Goal: Task Accomplishment & Management: Manage account settings

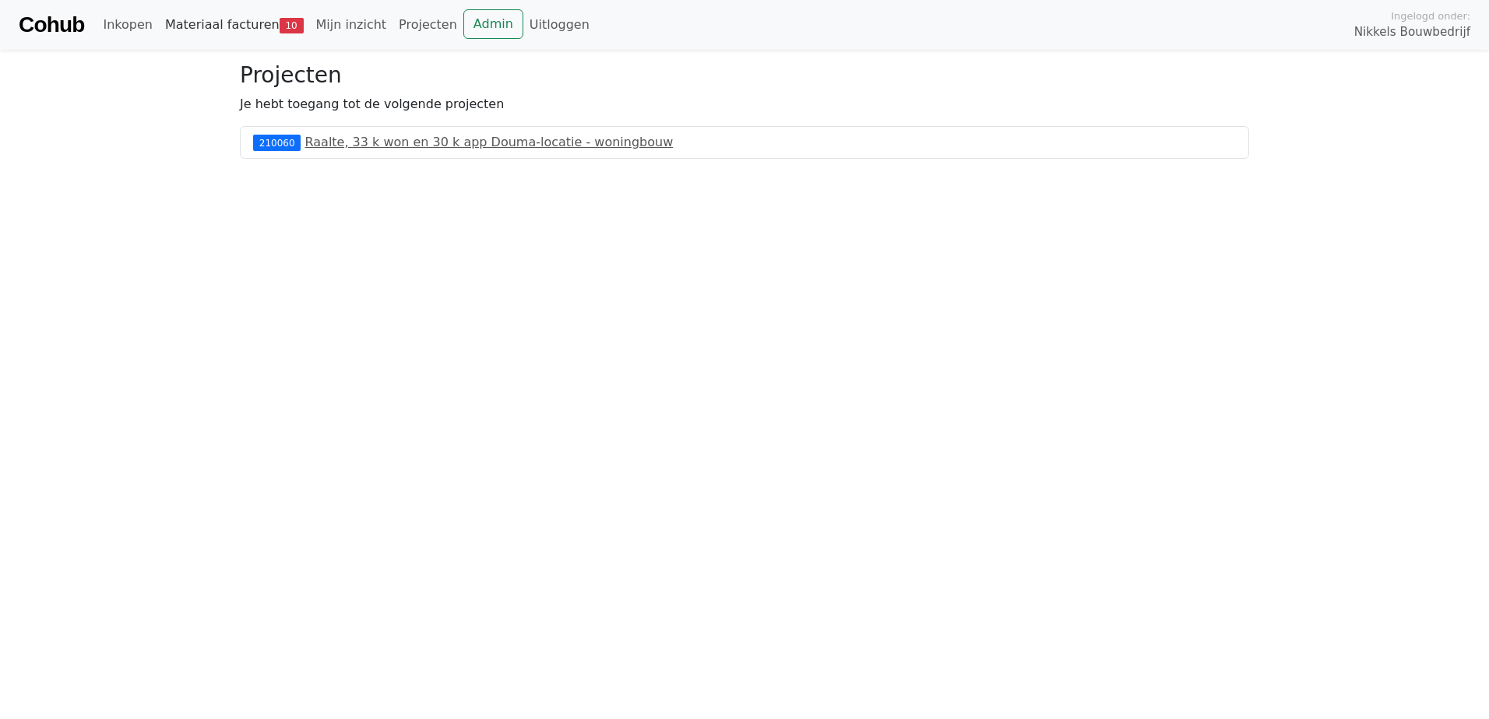
click at [219, 25] on link "Materiaal facturen 10" at bounding box center [234, 24] width 151 height 31
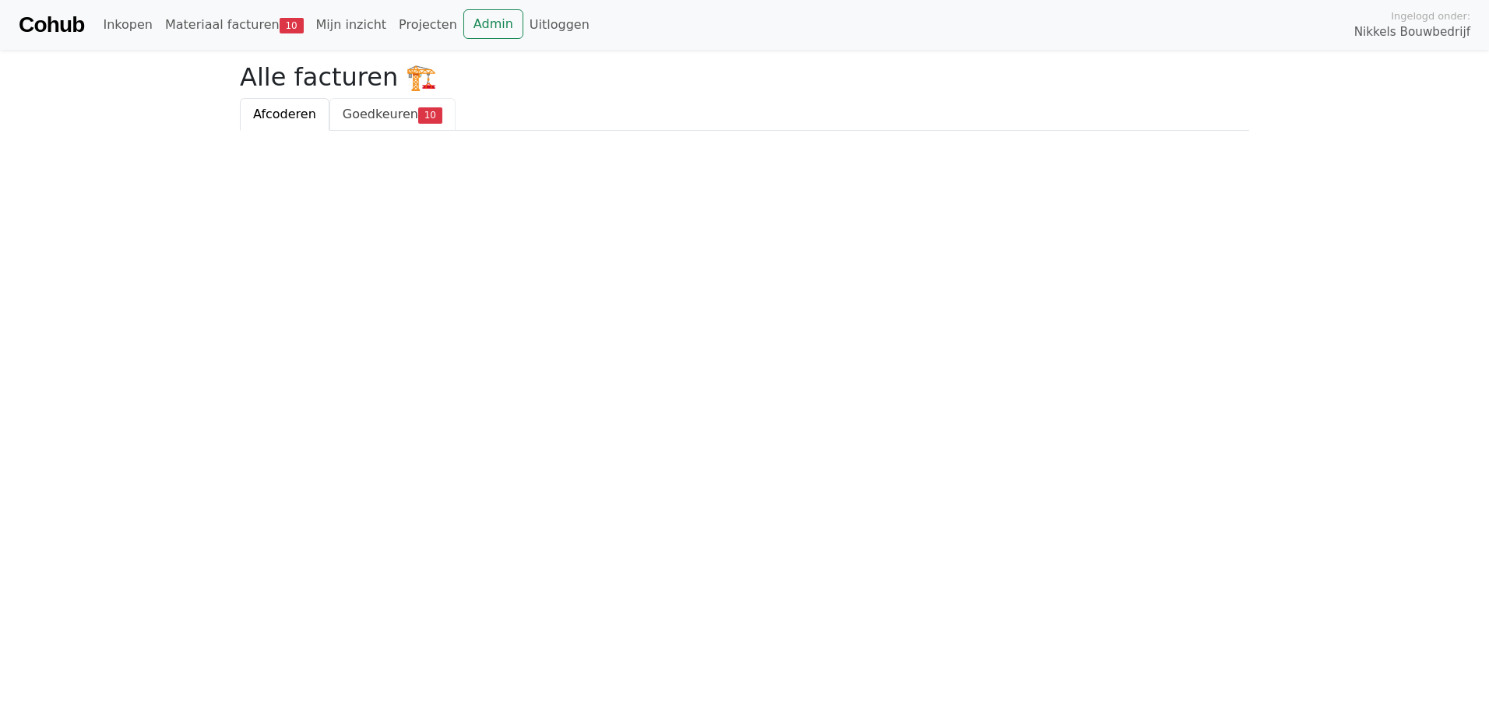
click at [385, 118] on span "Goedkeuren" at bounding box center [381, 114] width 76 height 15
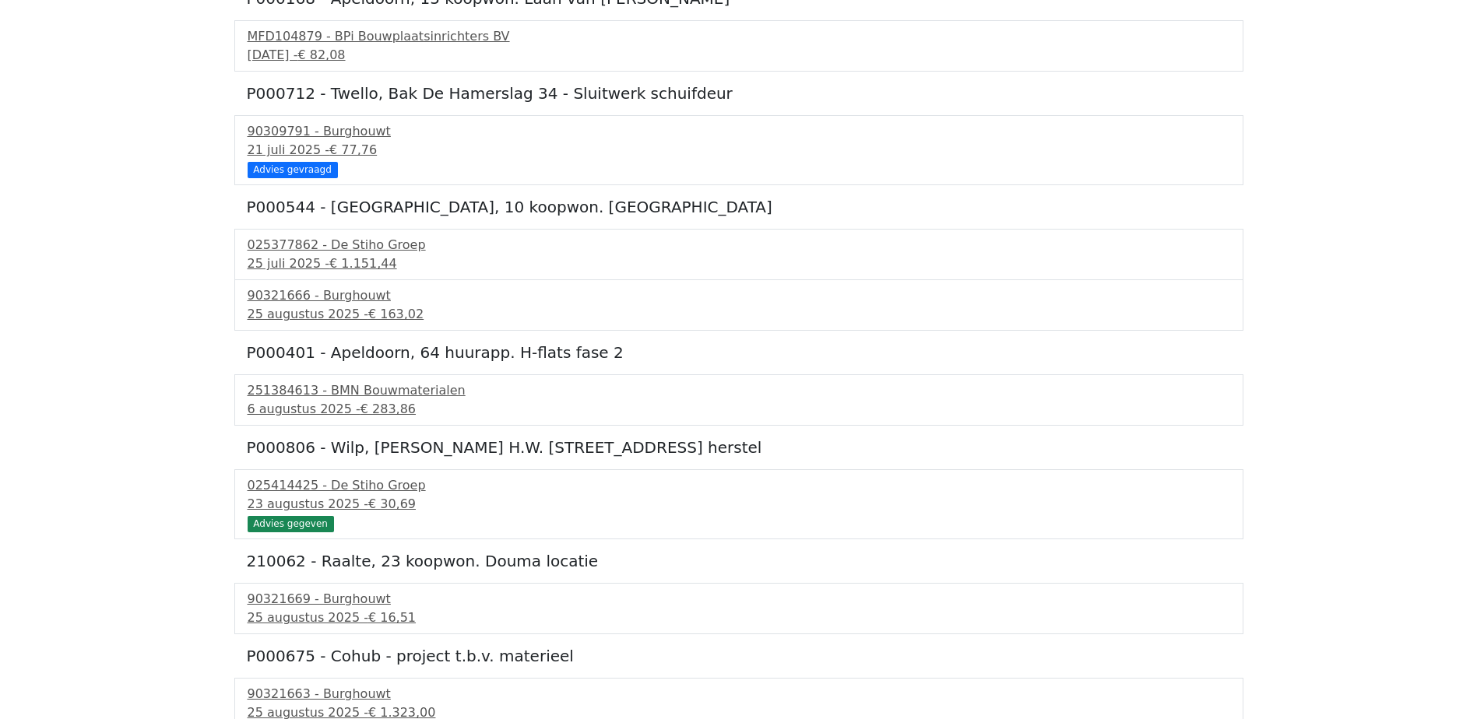
scroll to position [156, 0]
click at [294, 487] on div "025414425 - De Stiho Groep" at bounding box center [739, 484] width 983 height 19
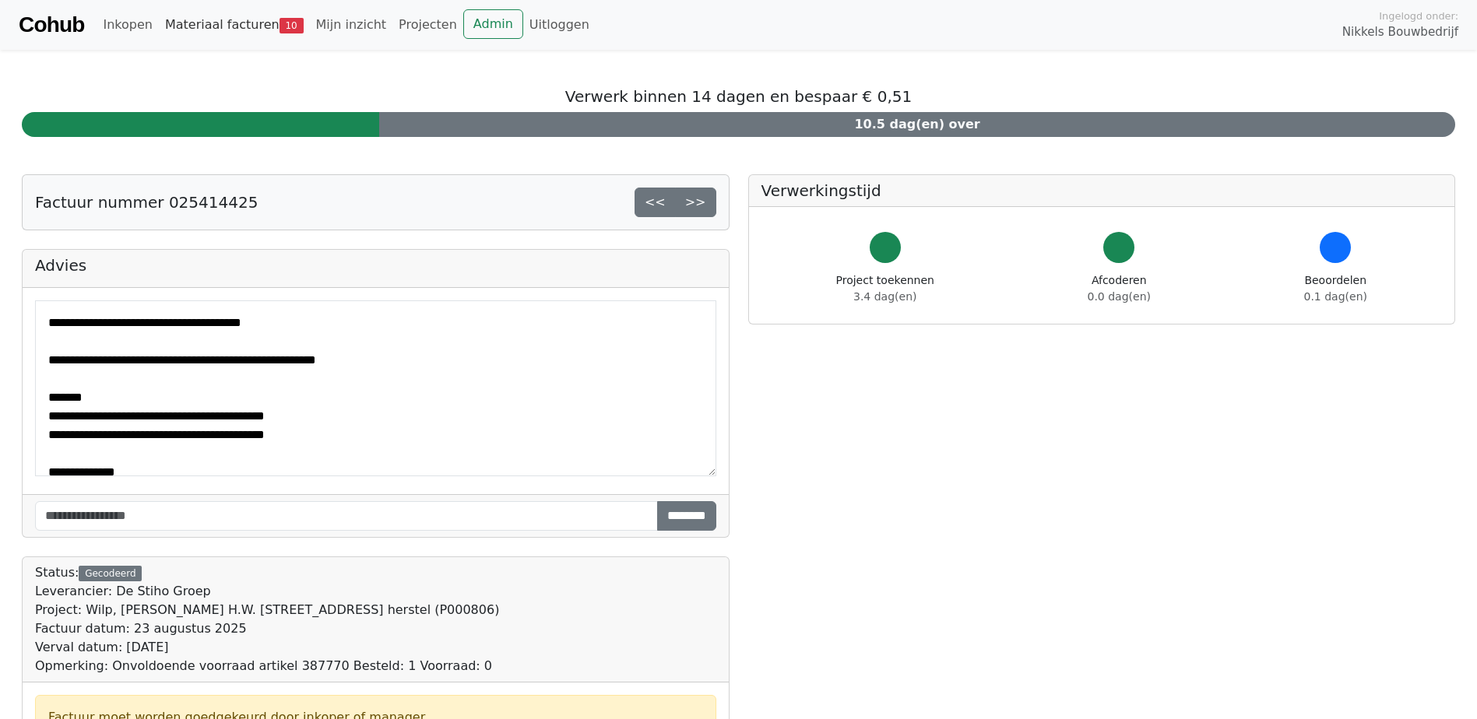
click at [210, 30] on link "Materiaal facturen 10" at bounding box center [234, 24] width 151 height 31
